Goal: Information Seeking & Learning: Understand process/instructions

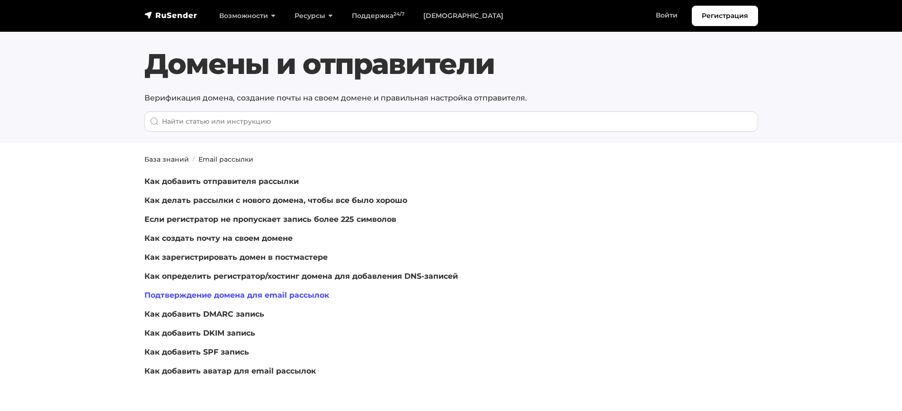
click at [306, 294] on link "Подтверждение домена для email рассылок" at bounding box center [236, 294] width 185 height 9
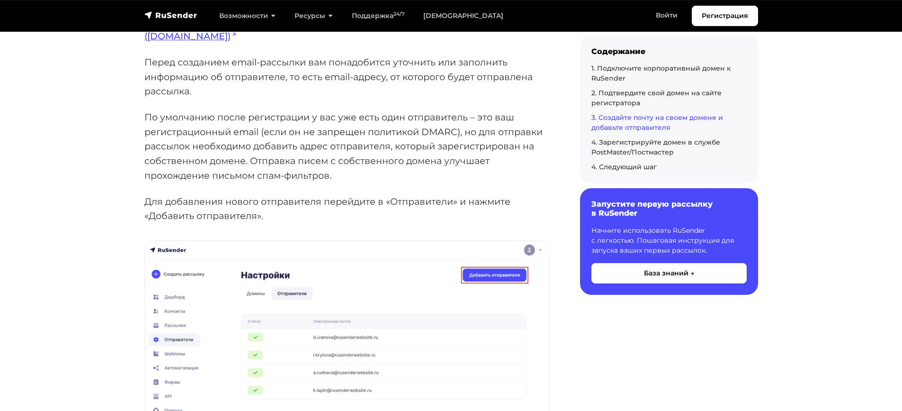
scroll to position [1989, 0]
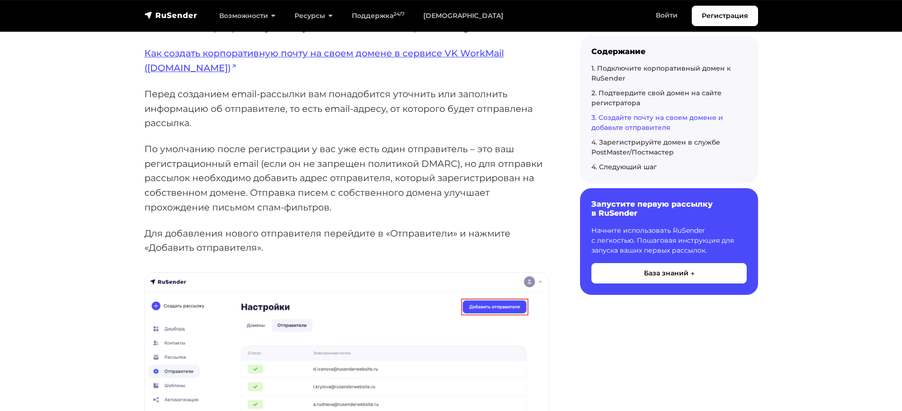
drag, startPoint x: 148, startPoint y: 148, endPoint x: 352, endPoint y: 208, distance: 212.9
click at [352, 208] on p "По умолчанию после регистрации у вас уже есть один отправитель – это ваш регист…" at bounding box center [346, 178] width 405 height 73
click at [329, 129] on p "Перед созданием email-рассылки вам понадобится уточнить или заполнить информаци…" at bounding box center [346, 109] width 405 height 44
drag, startPoint x: 145, startPoint y: 148, endPoint x: 356, endPoint y: 207, distance: 219.0
click at [356, 207] on p "По умолчанию после регистрации у вас уже есть один отправитель – это ваш регист…" at bounding box center [346, 178] width 405 height 73
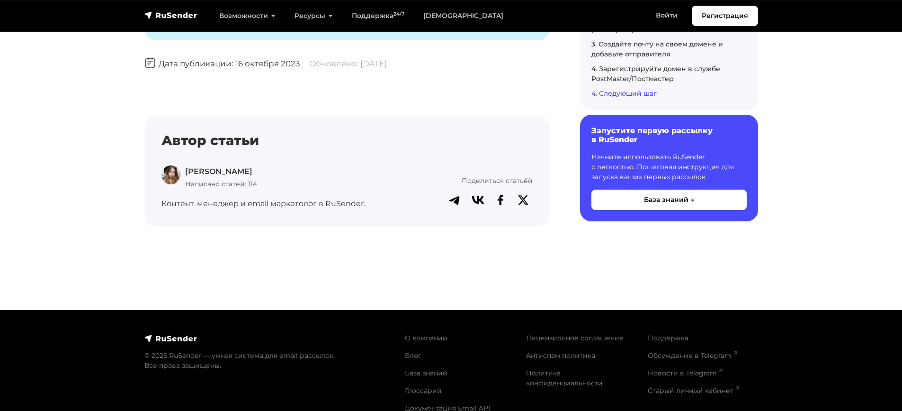
scroll to position [3098, 0]
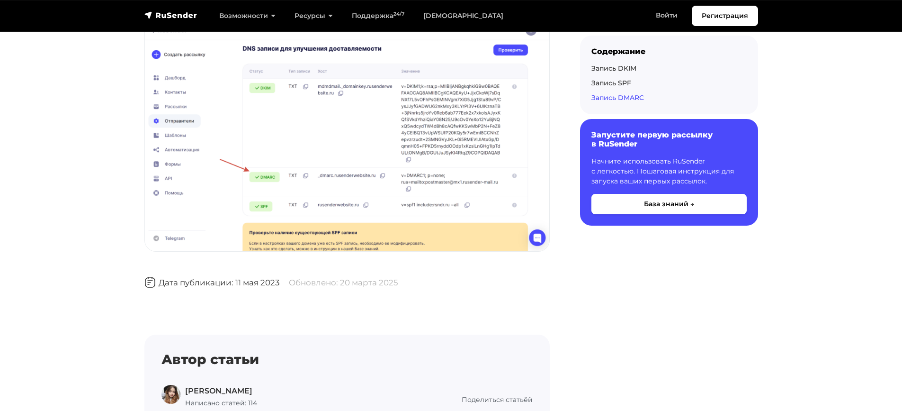
scroll to position [3315, 0]
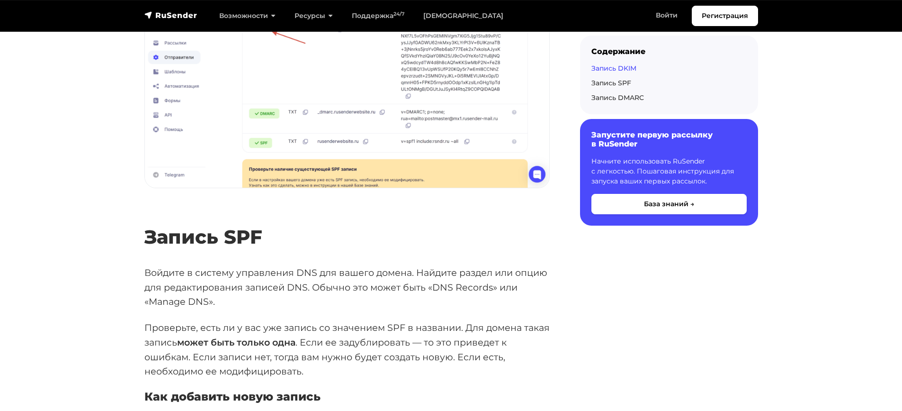
scroll to position [1515, 0]
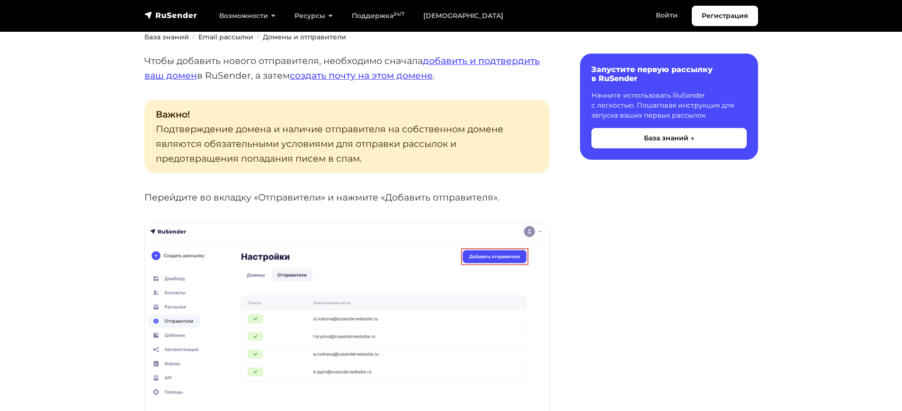
scroll to position [95, 0]
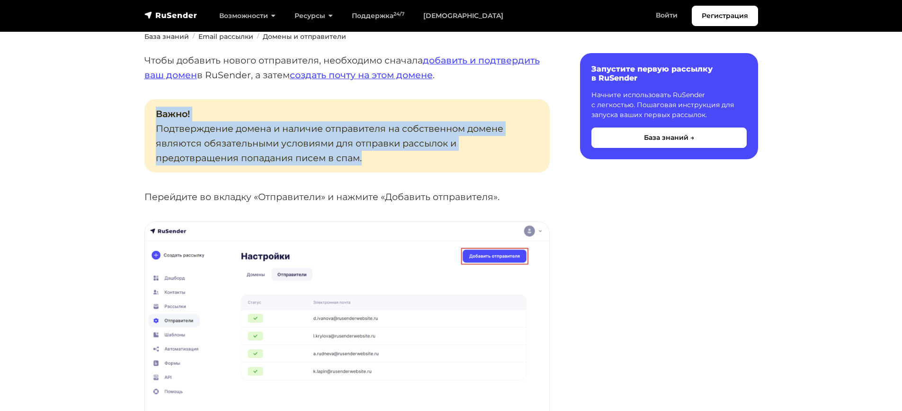
drag, startPoint x: 156, startPoint y: 112, endPoint x: 372, endPoint y: 157, distance: 220.5
click at [372, 157] on p "Важно! Подтверждение домена и наличие отправителя на собственном домене являютс…" at bounding box center [346, 135] width 405 height 73
copy p "Важно! Подтверждение домена и наличие отправителя на собственном домене являютс…"
click at [350, 235] on img at bounding box center [347, 335] width 404 height 226
copy p "Важно! Подтверждение домена и наличие отправителя на собственном домене являютс…"
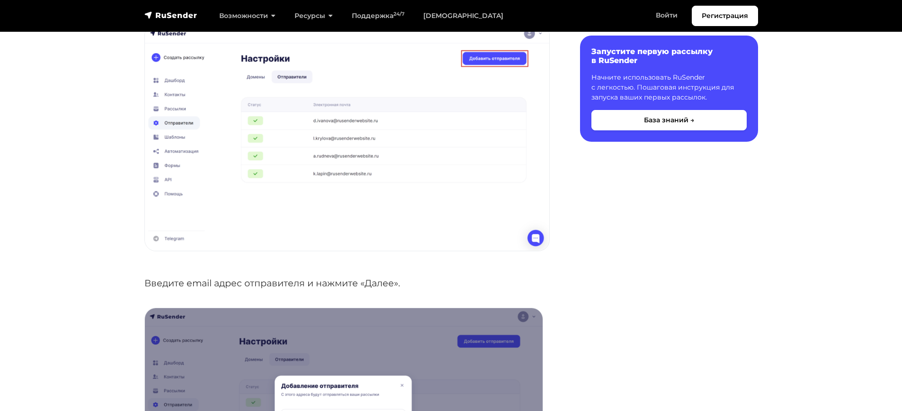
scroll to position [426, 0]
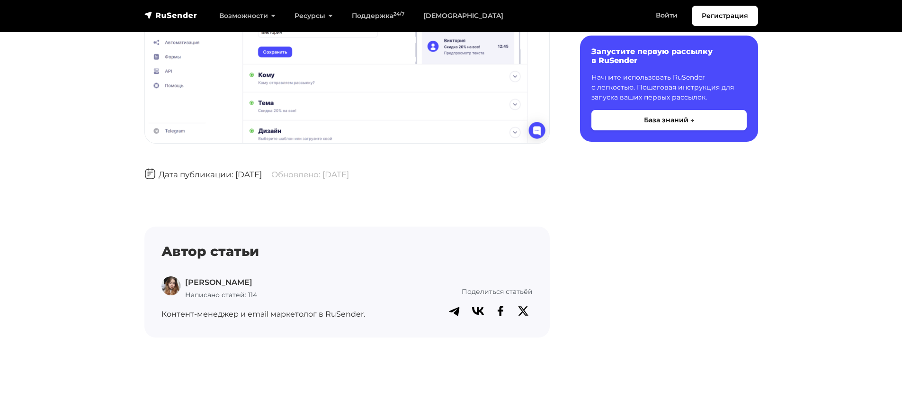
scroll to position [1326, 0]
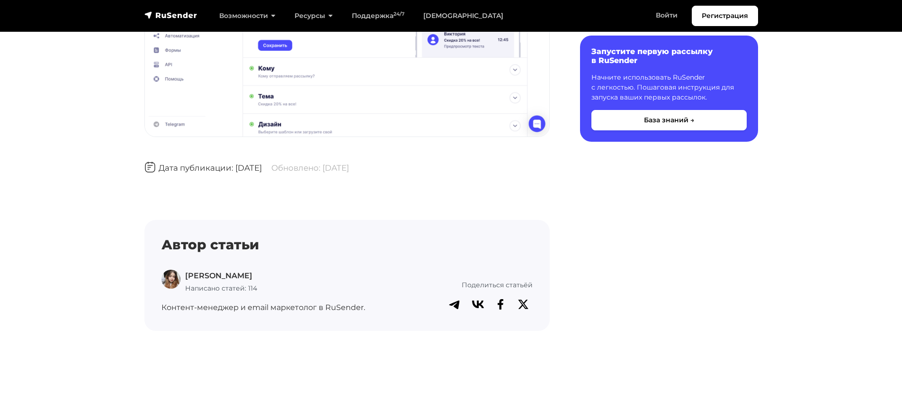
click at [409, 248] on h4 "Автор статьи" at bounding box center [346, 245] width 371 height 16
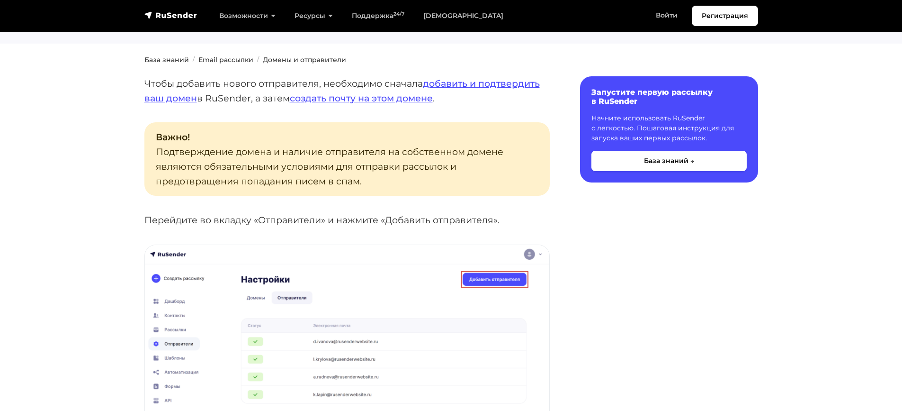
scroll to position [189, 0]
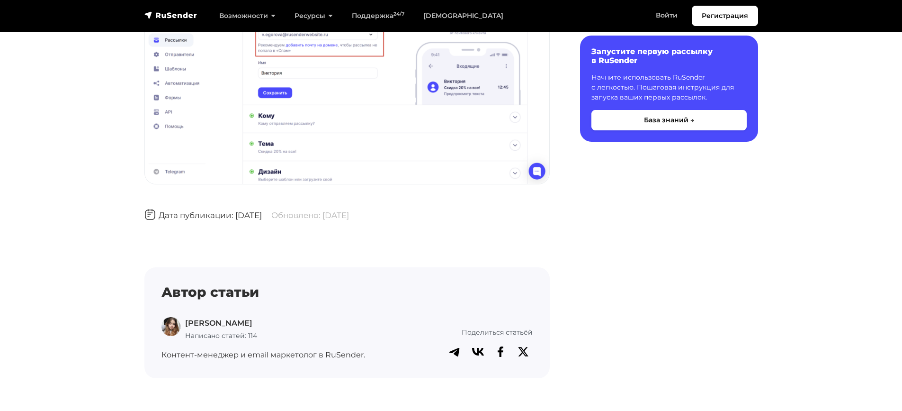
scroll to position [1451, 0]
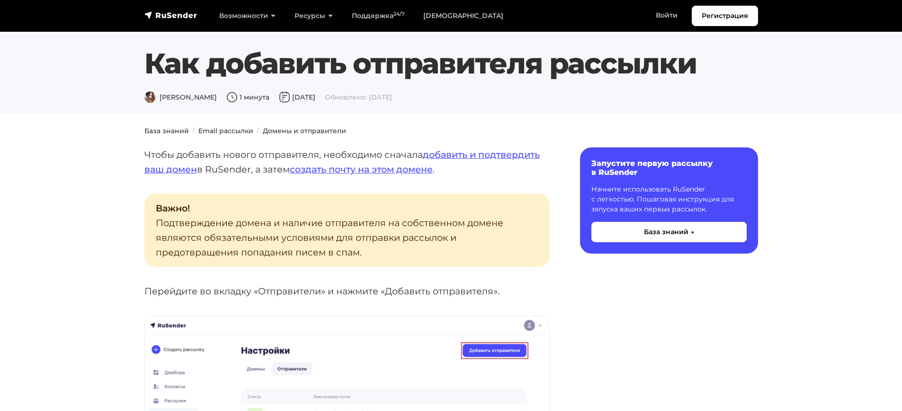
scroll to position [0, 0]
click at [287, 134] on link "Домены и отправители" at bounding box center [304, 131] width 83 height 9
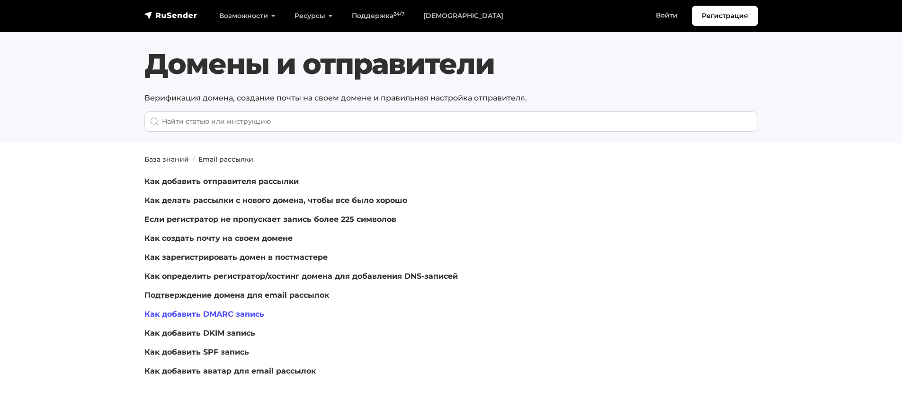
click at [252, 313] on link "Как добавить DMARC запись" at bounding box center [204, 313] width 120 height 9
click at [492, 225] on div "Как добавить отправителя рассылки Как делать рассылки с нового домена, чтобы вс…" at bounding box center [346, 276] width 405 height 201
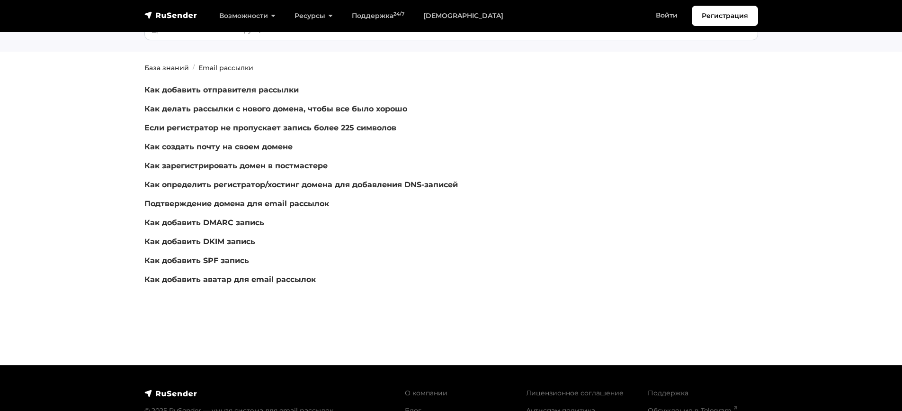
scroll to position [95, 0]
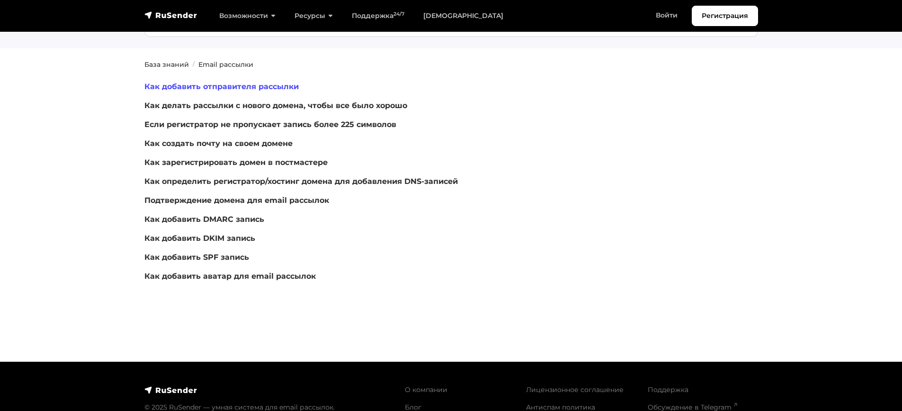
click at [200, 89] on link "Как добавить отправителя рассылки" at bounding box center [221, 86] width 154 height 9
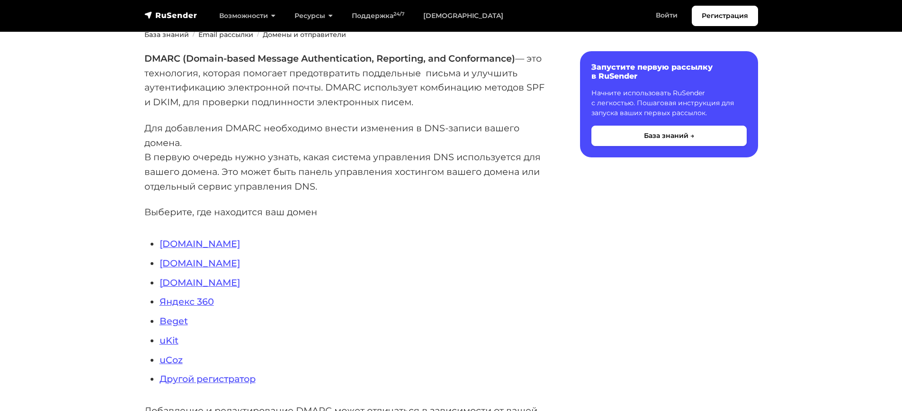
scroll to position [142, 0]
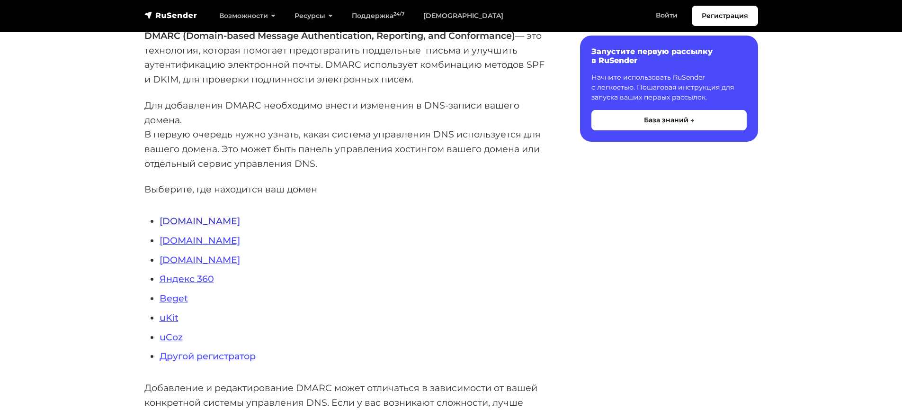
drag, startPoint x: 174, startPoint y: 220, endPoint x: 180, endPoint y: 221, distance: 6.6
click at [174, 220] on link "Reg.ru" at bounding box center [200, 220] width 80 height 11
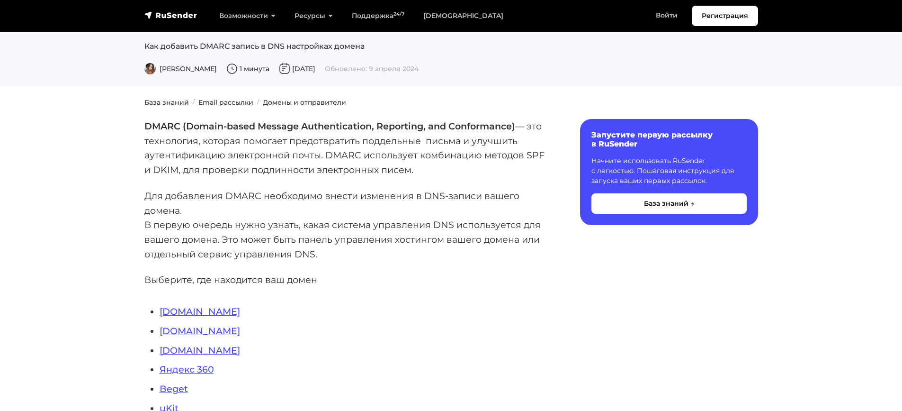
scroll to position [0, 0]
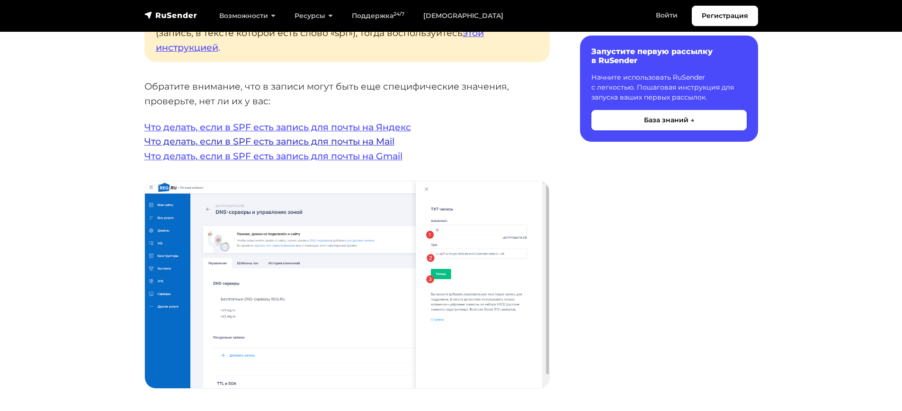
scroll to position [1847, 0]
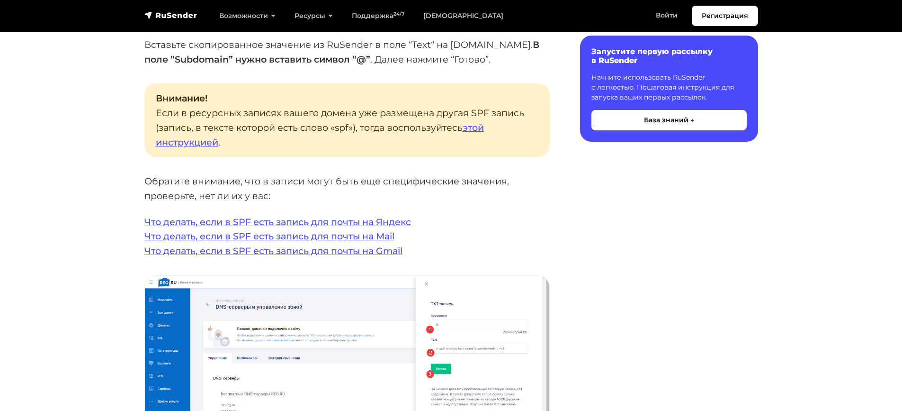
click at [311, 215] on p "Что делать, если в SPF есть запись для почты на Яндекс Что делать, если в SPF е…" at bounding box center [346, 237] width 405 height 44
click at [315, 216] on link "Что делать, если в SPF есть запись для почты на Яндекс" at bounding box center [277, 221] width 267 height 11
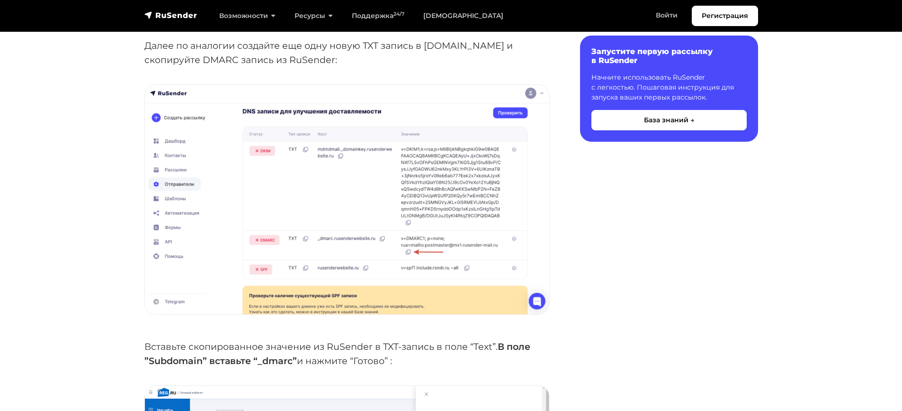
scroll to position [2182, 0]
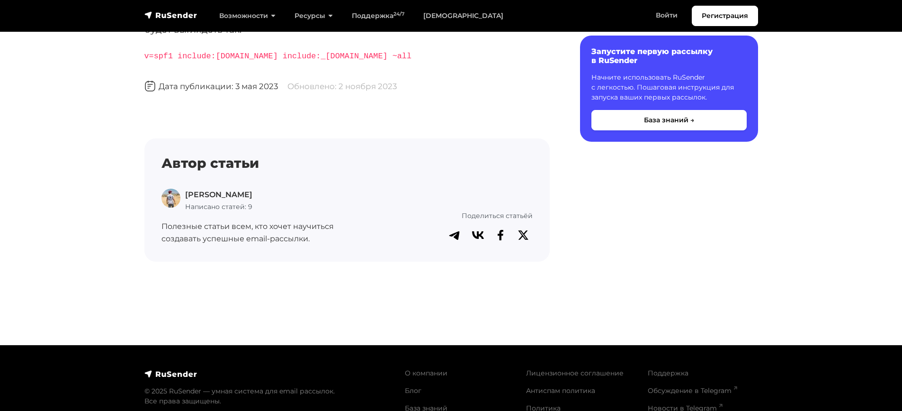
scroll to position [334, 0]
